Goal: Task Accomplishment & Management: Manage account settings

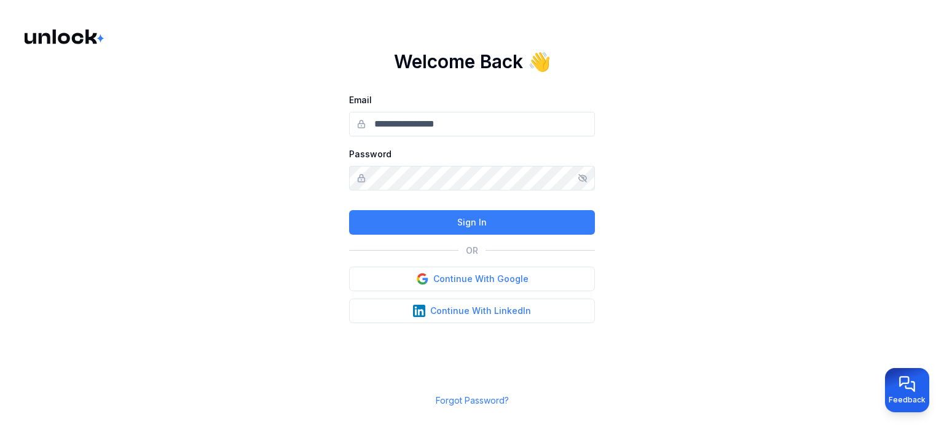
click at [462, 127] on input "Email" at bounding box center [472, 124] width 246 height 25
type input "**********"
click at [349, 210] on button "Sign In" at bounding box center [472, 222] width 246 height 25
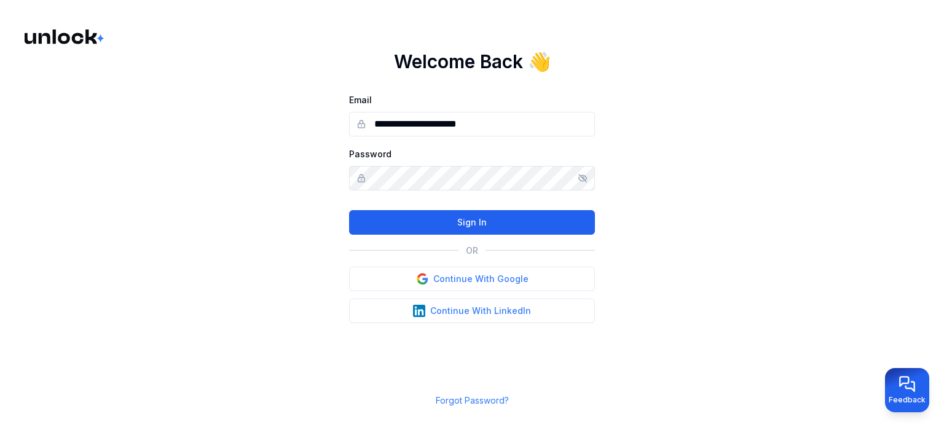
click at [447, 219] on button "Sign In" at bounding box center [472, 222] width 246 height 25
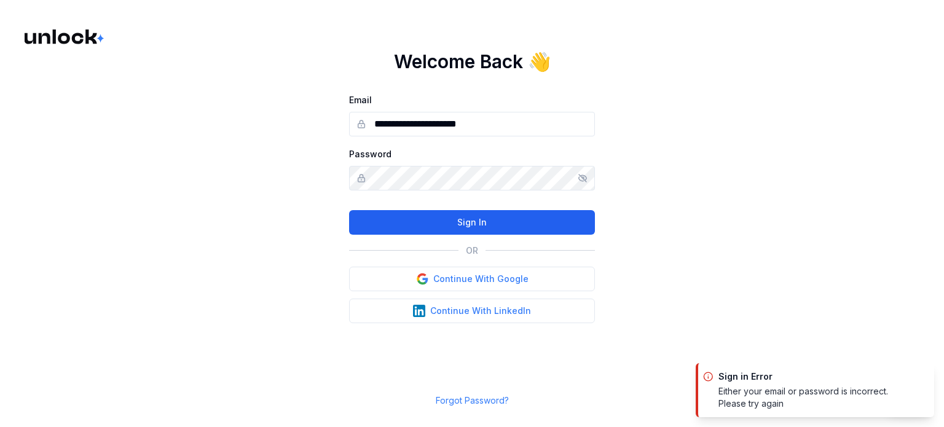
click at [349, 210] on button "Sign In" at bounding box center [472, 222] width 246 height 25
click at [517, 226] on button "Sign In" at bounding box center [472, 222] width 246 height 25
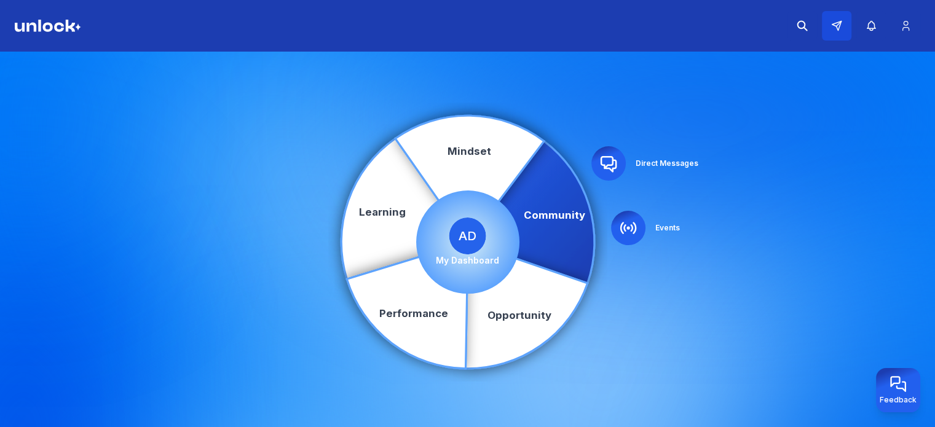
click at [837, 29] on icon at bounding box center [836, 26] width 9 height 9
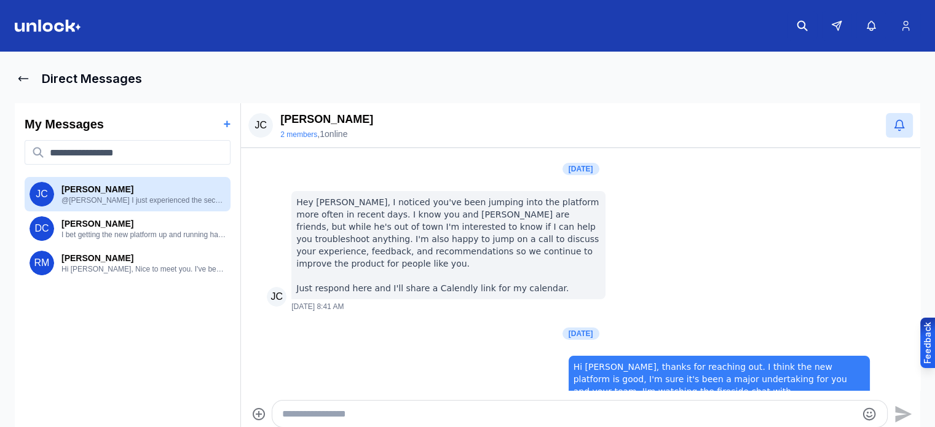
scroll to position [251, 0]
